Goal: Find specific page/section: Find specific page/section

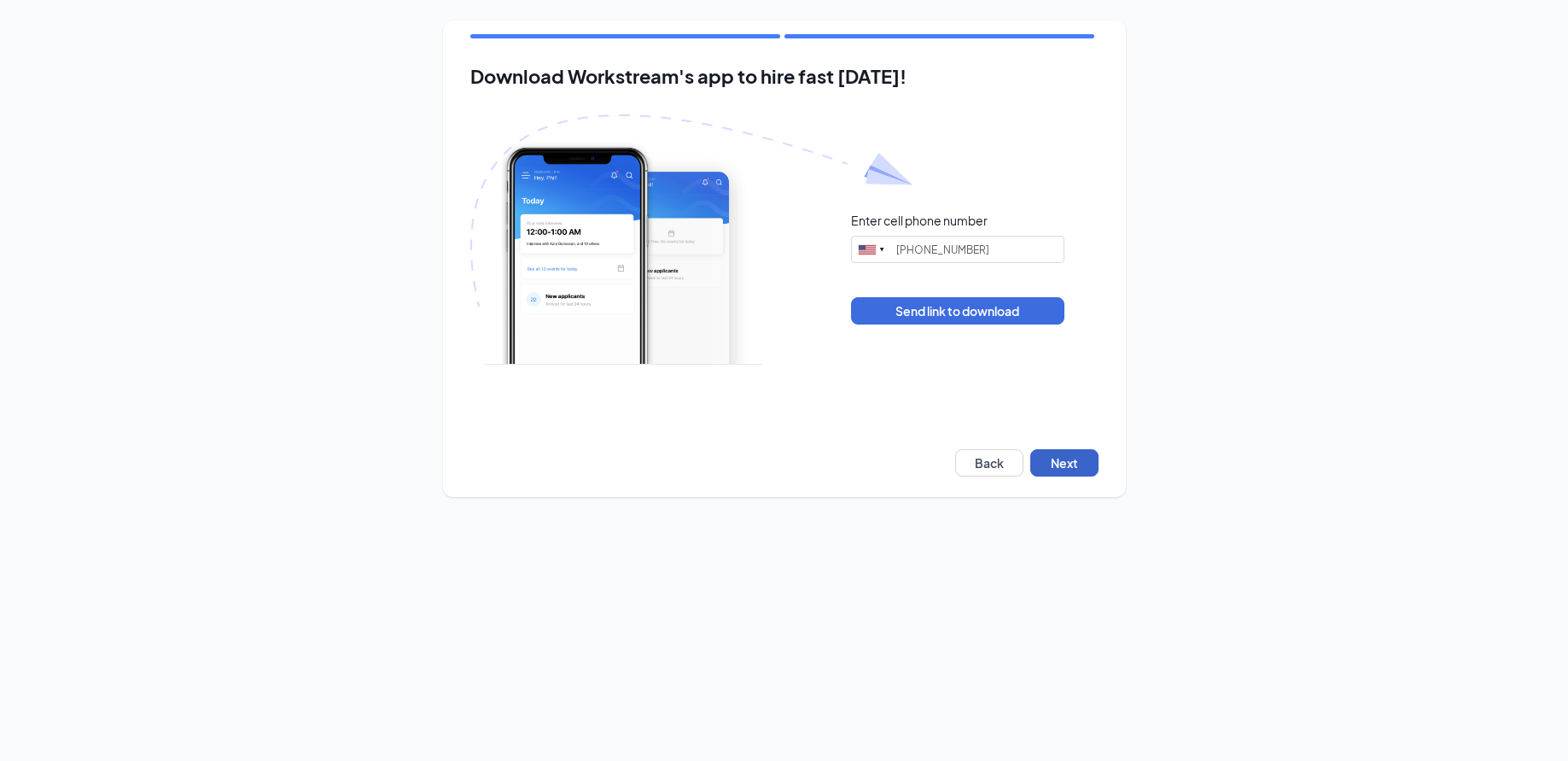
click at [1077, 459] on button "Next" at bounding box center [1065, 463] width 68 height 28
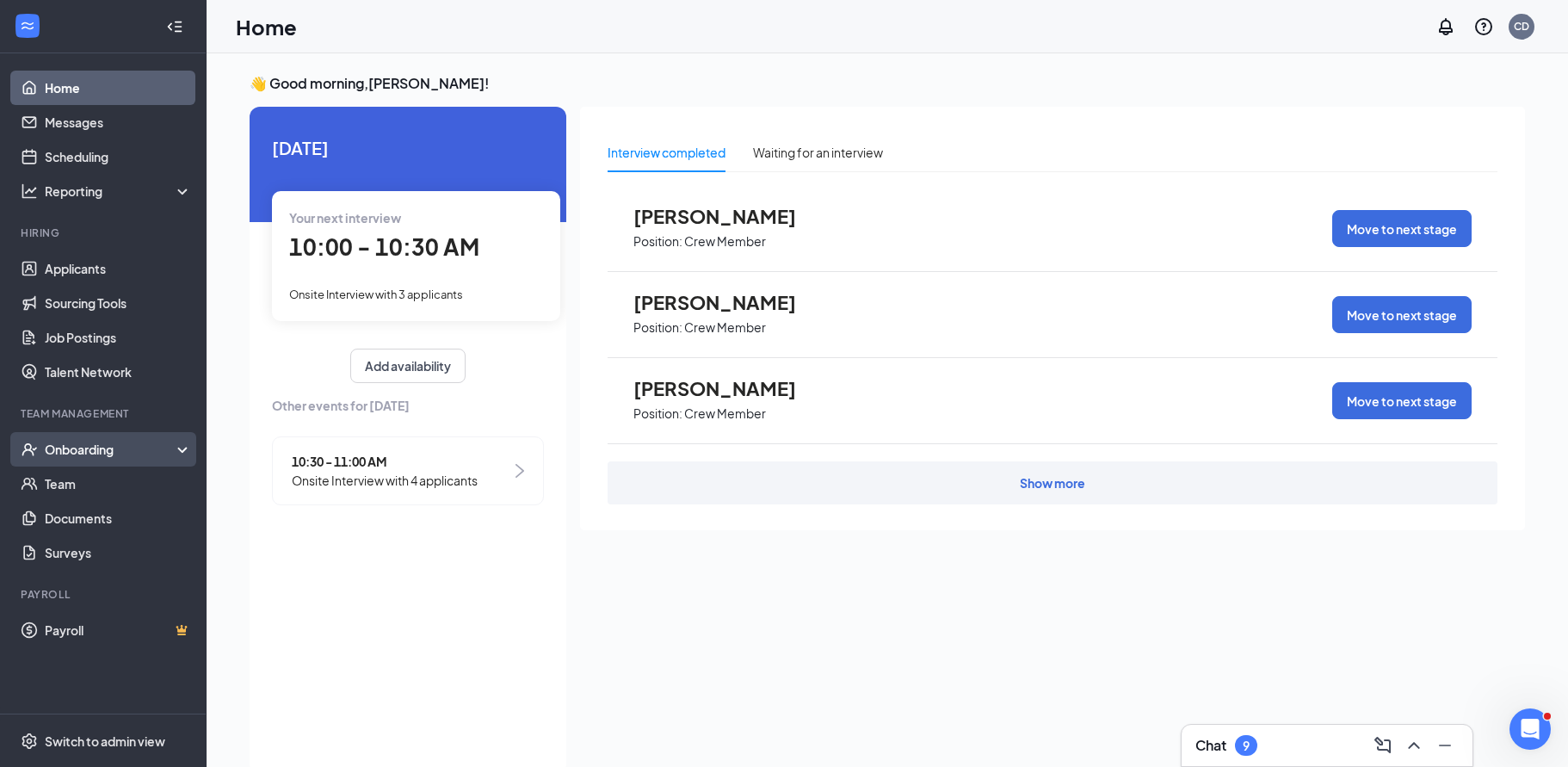
click at [179, 451] on div "Onboarding" at bounding box center [103, 448] width 206 height 34
click at [56, 607] on link "Team" at bounding box center [117, 621] width 147 height 34
